Goal: Navigation & Orientation: Find specific page/section

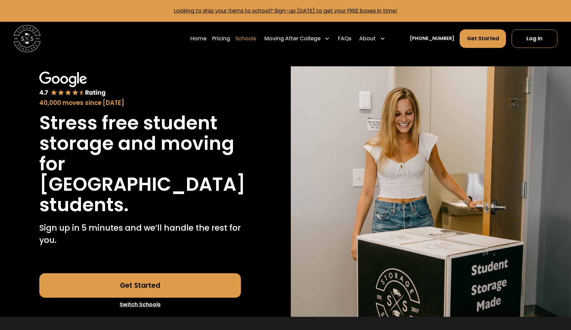
click at [252, 40] on link "Schools" at bounding box center [245, 38] width 21 height 19
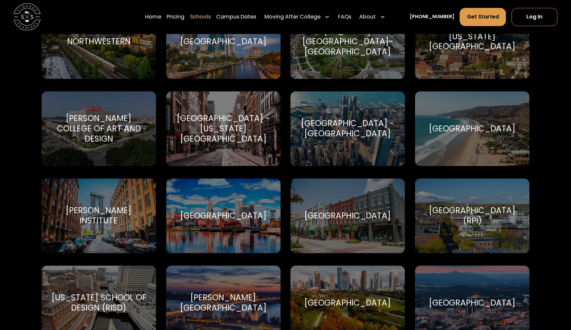
scroll to position [1999, 0]
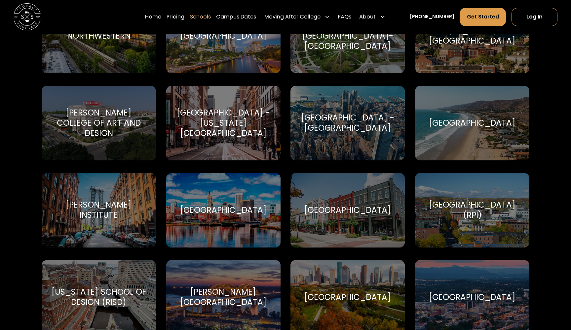
click at [331, 120] on div "Pace University - Pleasantville" at bounding box center [347, 123] width 98 height 20
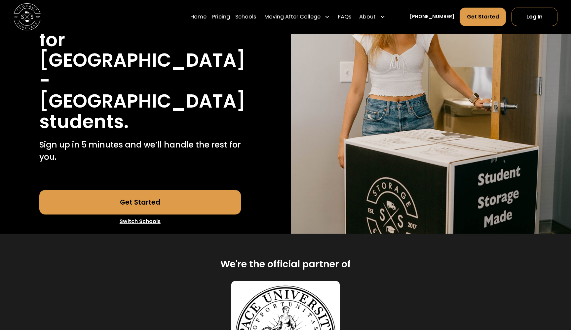
scroll to position [117, 0]
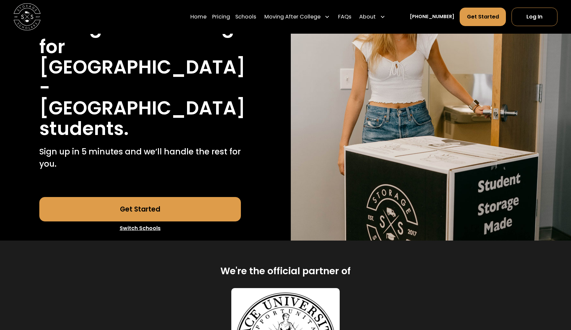
click at [156, 197] on link "Get Started" at bounding box center [139, 209] width 201 height 24
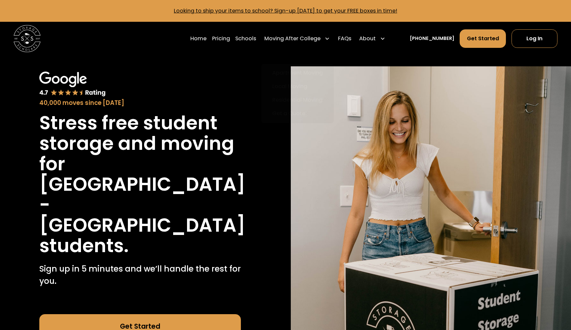
scroll to position [0, 0]
click at [216, 37] on div "Home Pricing Schools Moving After College Apartment Moving Local Moving Residen…" at bounding box center [288, 38] width 197 height 19
click at [206, 38] on link "Home" at bounding box center [198, 38] width 16 height 19
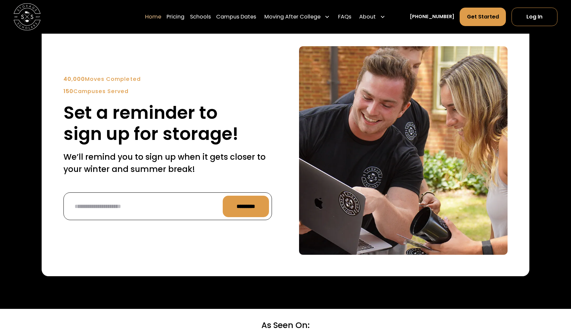
scroll to position [1618, 0]
